Goal: Task Accomplishment & Management: Manage account settings

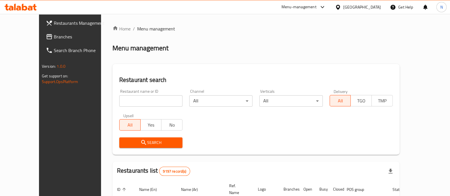
click at [119, 97] on input "search" at bounding box center [150, 100] width 63 height 11
type input "Junior's"
click at [154, 143] on span "Search" at bounding box center [151, 142] width 54 height 7
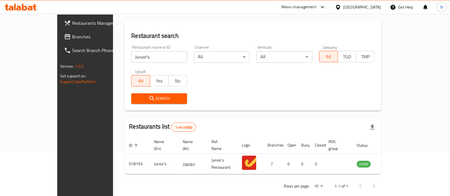
scroll to position [46, 0]
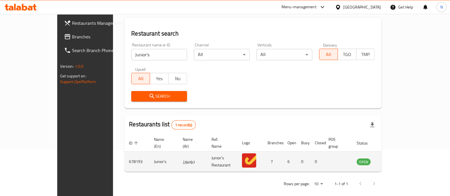
click at [401, 154] on td "enhanced table" at bounding box center [392, 162] width 20 height 20
click at [393, 160] on icon "enhanced table" at bounding box center [389, 162] width 6 height 5
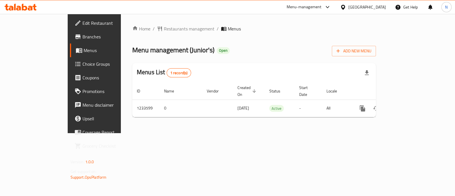
click at [82, 66] on span "Choice Groups" at bounding box center [110, 64] width 57 height 7
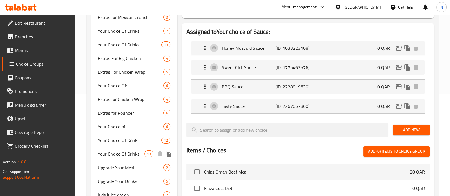
scroll to position [71, 0]
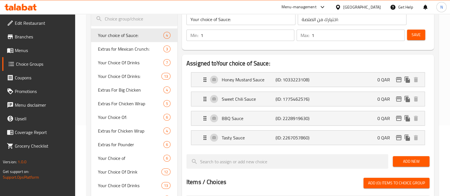
click at [35, 50] on span "Menus" at bounding box center [43, 50] width 56 height 7
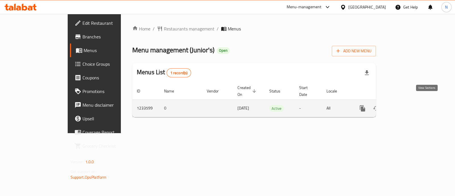
click at [407, 105] on icon "enhanced table" at bounding box center [403, 108] width 7 height 7
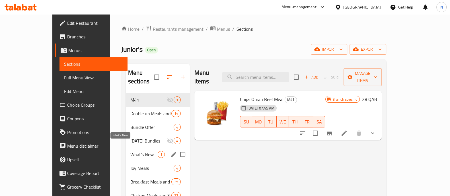
scroll to position [35, 0]
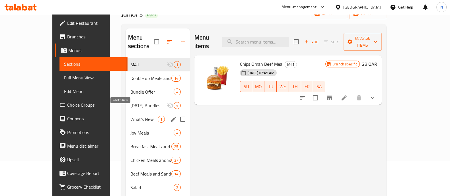
click at [130, 116] on span "What's New" at bounding box center [143, 119] width 27 height 7
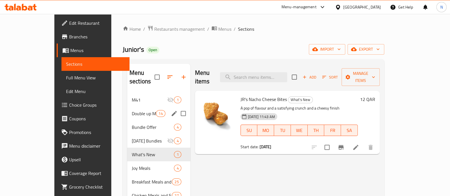
click at [127, 109] on div "Double up Meals and Sandwiches 14" at bounding box center [158, 114] width 63 height 14
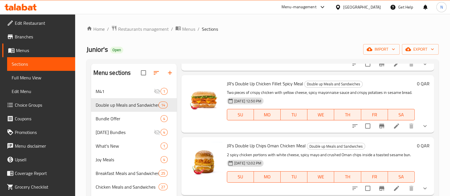
scroll to position [320, 0]
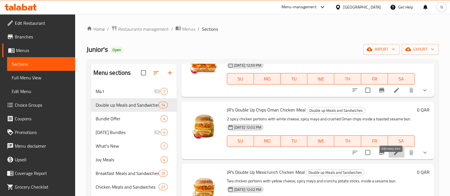
click at [393, 156] on icon at bounding box center [396, 152] width 7 height 7
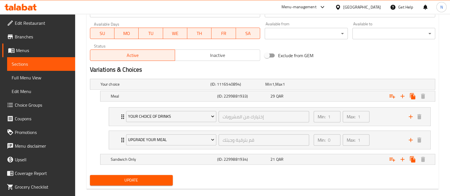
scroll to position [273, 0]
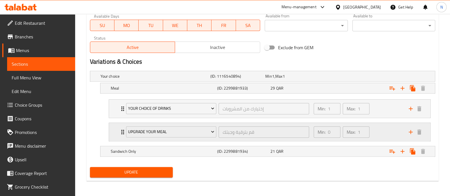
click at [121, 131] on icon "Expand" at bounding box center [122, 132] width 3 height 5
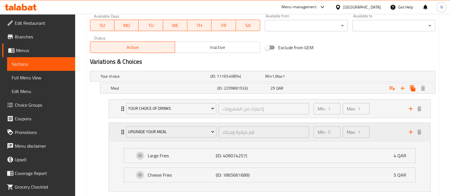
click at [121, 131] on icon "Expand" at bounding box center [122, 132] width 3 height 5
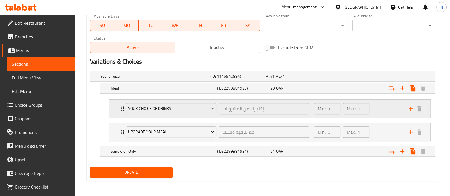
click at [120, 107] on icon "Expand" at bounding box center [122, 108] width 7 height 7
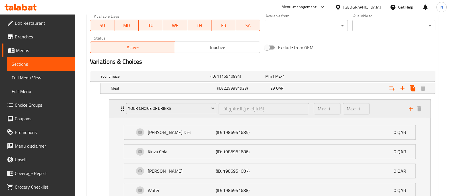
click at [120, 107] on icon "Expand" at bounding box center [122, 108] width 7 height 7
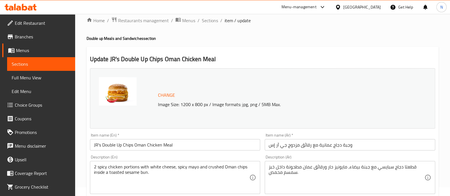
scroll to position [0, 0]
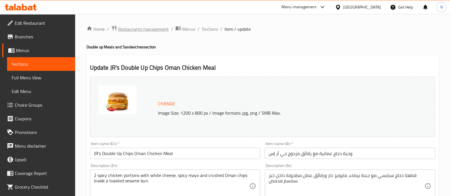
click at [121, 29] on span "Restaurants management" at bounding box center [143, 29] width 51 height 7
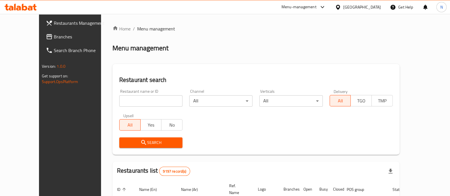
click at [119, 96] on input "search" at bounding box center [150, 100] width 63 height 11
click at [54, 39] on span "Branches" at bounding box center [82, 36] width 56 height 7
